Goal: Information Seeking & Learning: Find specific fact

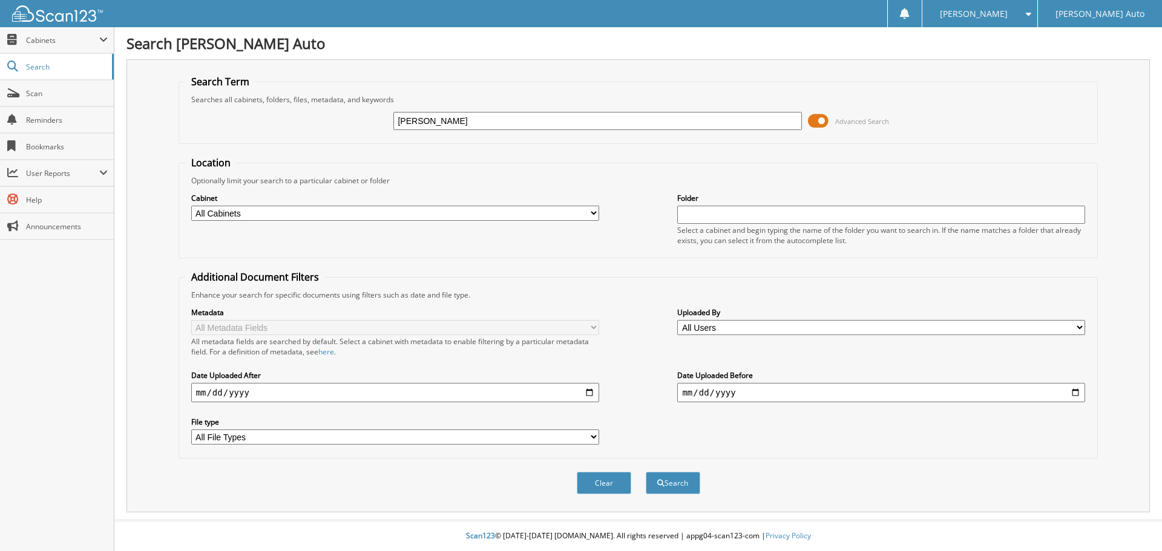
type input "[PERSON_NAME]"
click at [646, 472] on button "Search" at bounding box center [673, 483] width 54 height 22
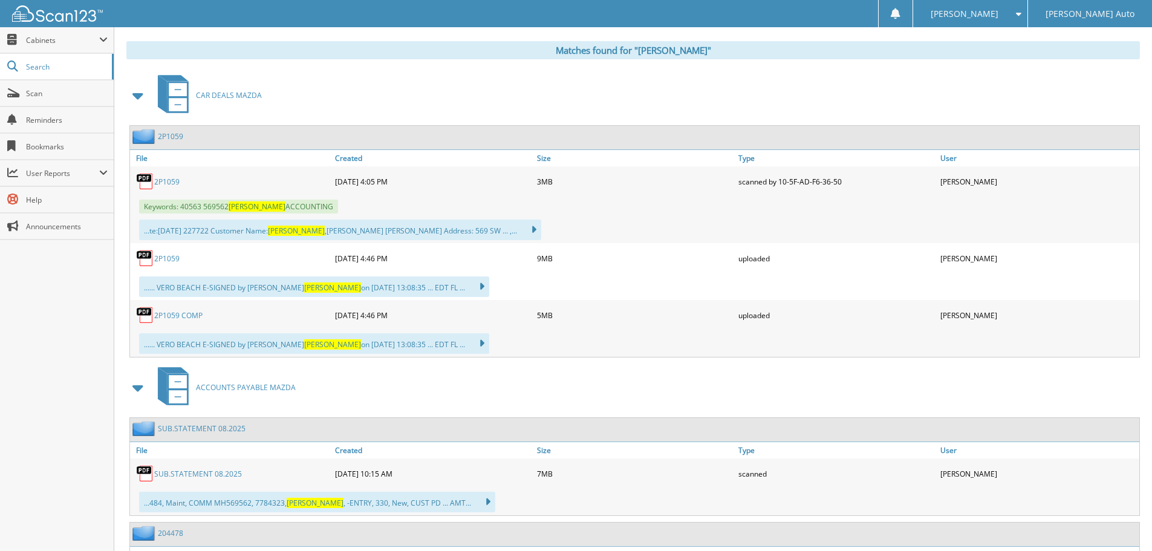
scroll to position [609, 0]
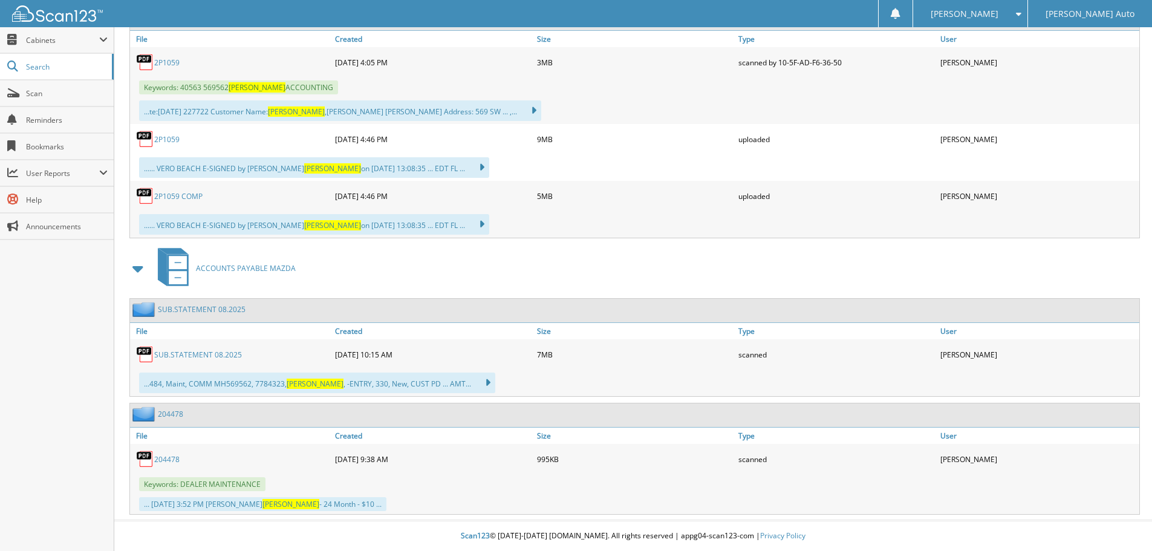
click at [164, 64] on link "2P1059" at bounding box center [166, 62] width 25 height 10
